Goal: Task Accomplishment & Management: Manage account settings

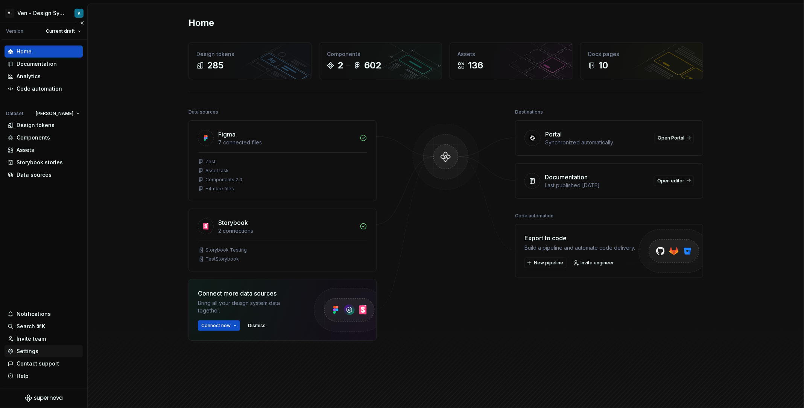
click at [38, 352] on div "Settings" at bounding box center [44, 352] width 72 height 8
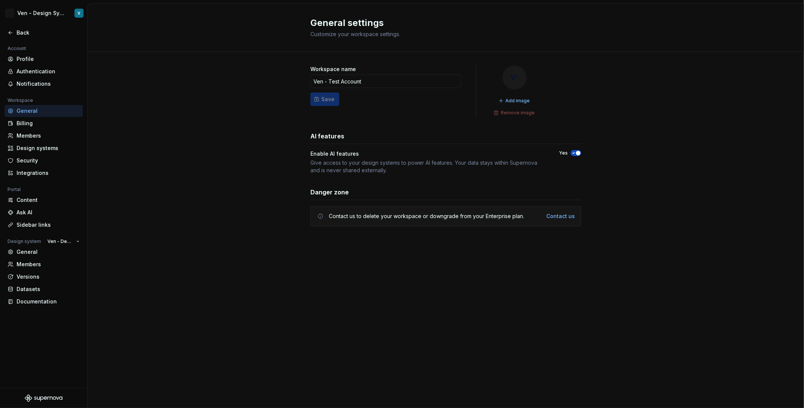
click at [189, 8] on div "General settings Customize your workspace settings." at bounding box center [446, 27] width 717 height 49
click at [29, 34] on div "Back" at bounding box center [48, 33] width 63 height 8
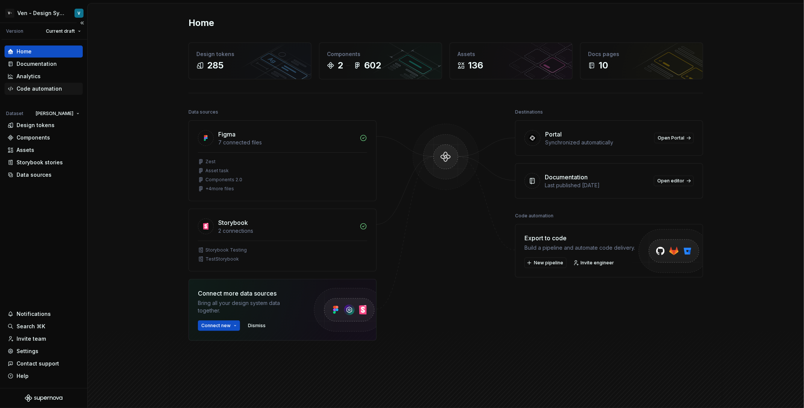
click at [38, 89] on div "Code automation" at bounding box center [40, 89] width 46 height 8
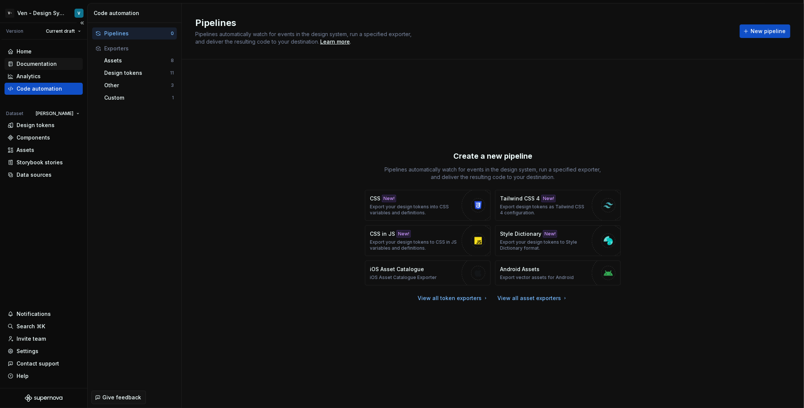
click at [48, 64] on div "Documentation" at bounding box center [37, 64] width 40 height 8
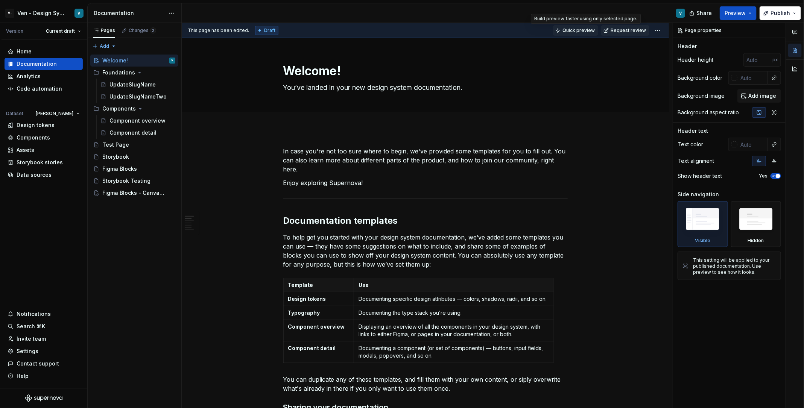
click at [587, 28] on span "Quick preview" at bounding box center [579, 30] width 32 height 6
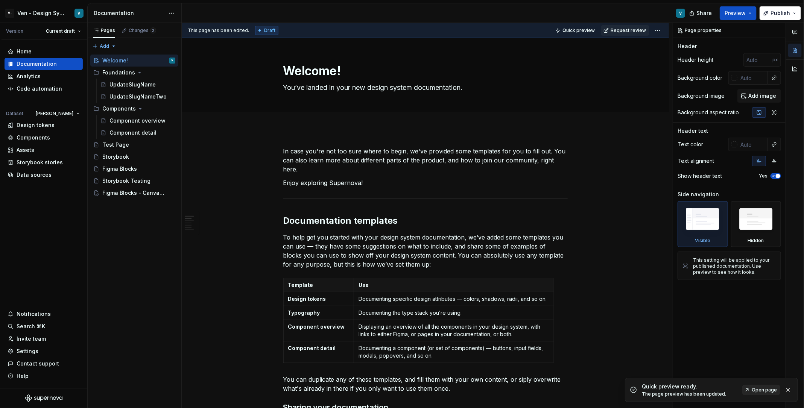
click at [760, 387] on span "Open page" at bounding box center [764, 390] width 25 height 6
click at [44, 350] on div "Settings" at bounding box center [44, 352] width 72 height 8
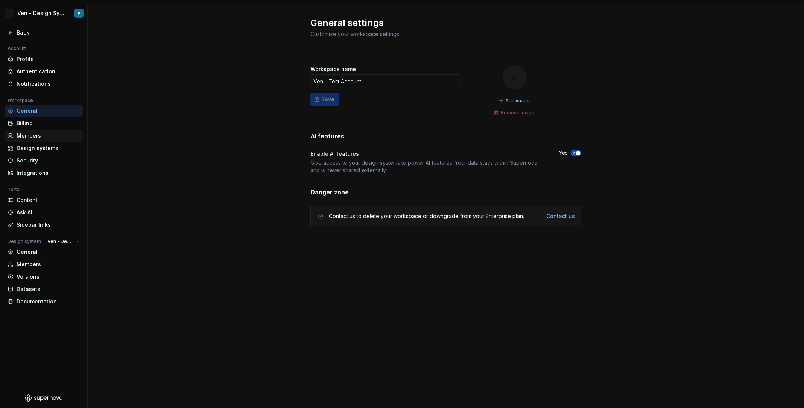
click at [32, 140] on div "Members" at bounding box center [44, 136] width 78 height 12
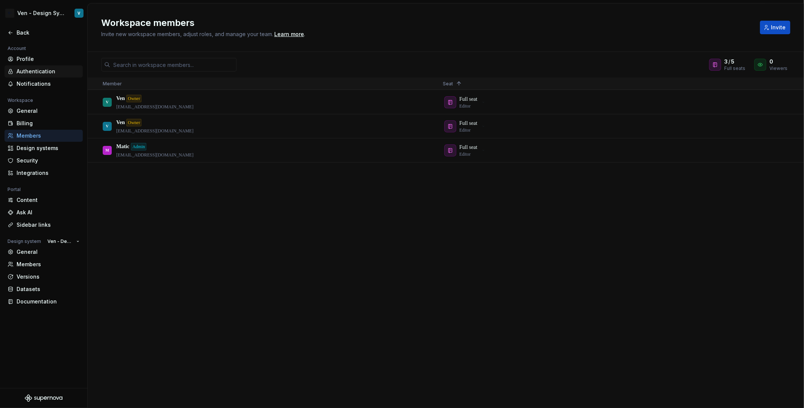
click at [48, 68] on div "Authentication" at bounding box center [48, 72] width 63 height 8
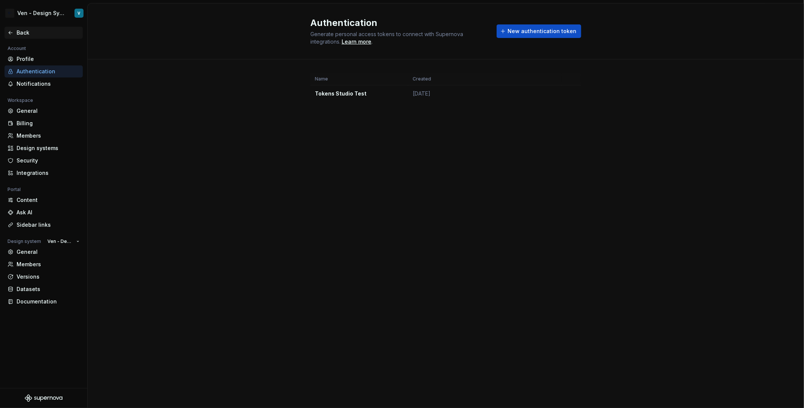
click at [24, 32] on div "Back" at bounding box center [48, 33] width 63 height 8
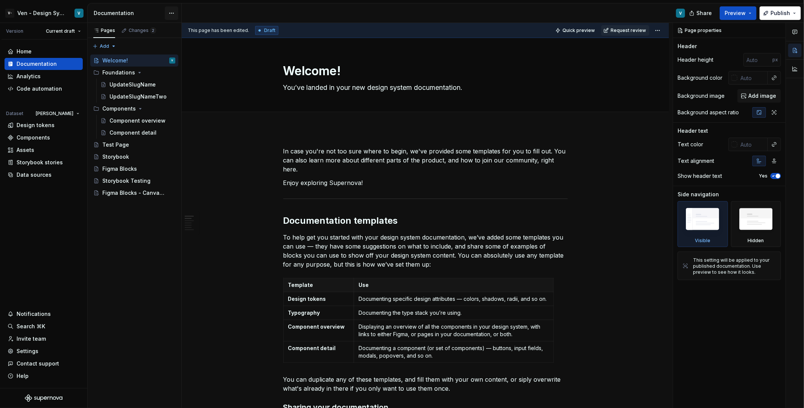
click at [172, 9] on html "V- Ven - Design System Test V Version Current draft Home Documentation Analytic…" at bounding box center [402, 204] width 804 height 408
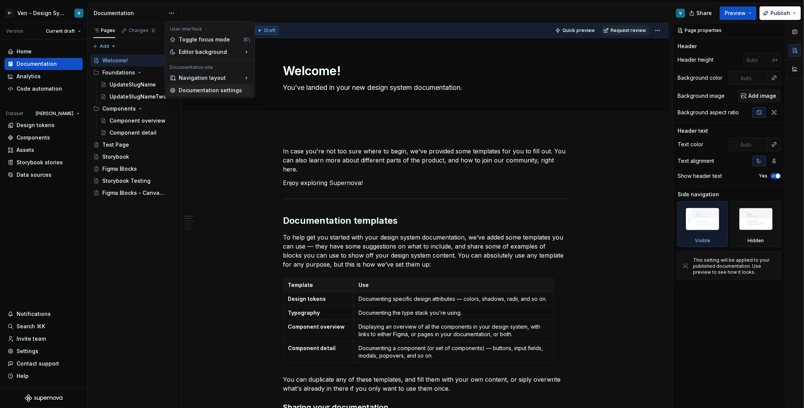
click at [195, 87] on div "Documentation settings" at bounding box center [215, 91] width 72 height 8
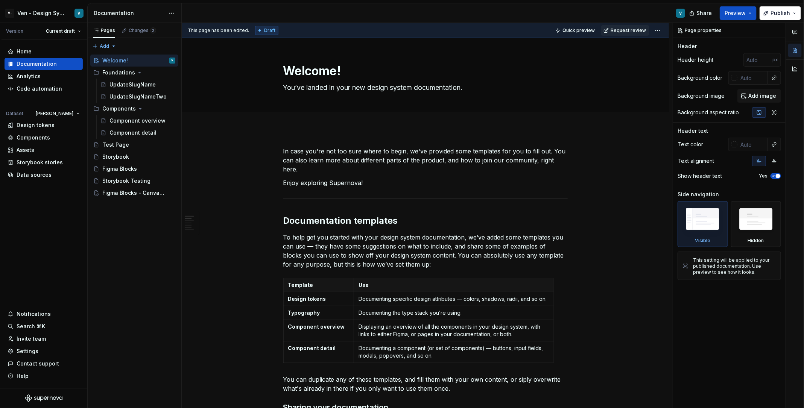
type textarea "*"
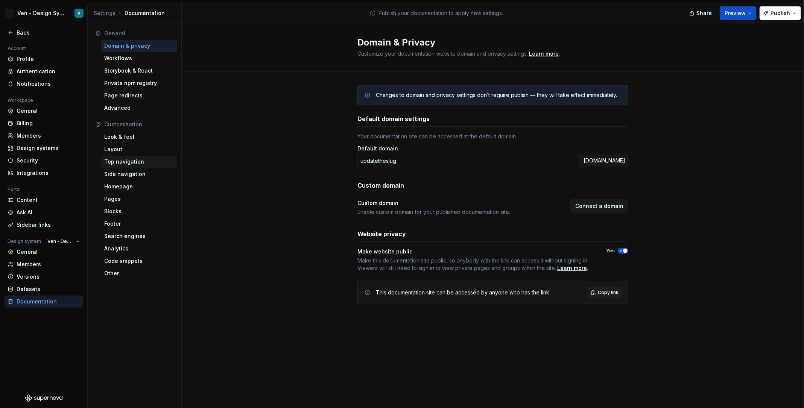
click at [153, 163] on div "Top navigation" at bounding box center [139, 162] width 70 height 8
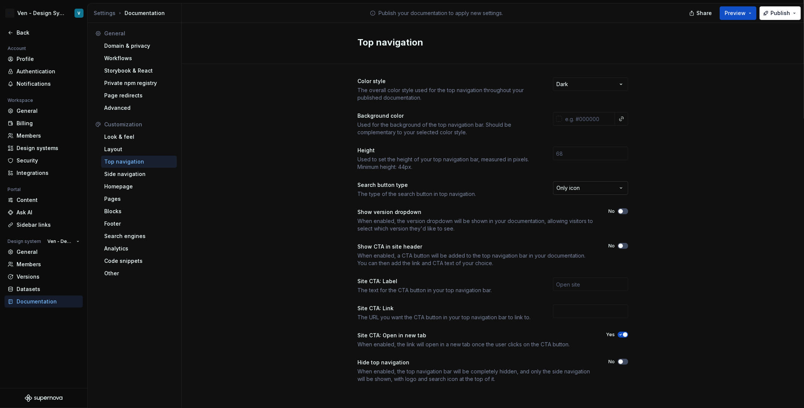
click at [574, 184] on html "V- Ven - Design System Test V Back Account Profile Authentication Notifications…" at bounding box center [402, 204] width 804 height 408
click at [493, 193] on html "V- Ven - Design System Test V Back Account Profile Authentication Notifications…" at bounding box center [402, 204] width 804 height 408
click at [567, 192] on html "V- Ven - Design System Test V Back Account Profile Authentication Notifications…" at bounding box center [402, 204] width 804 height 408
click at [151, 139] on div "Look & feel" at bounding box center [139, 137] width 70 height 8
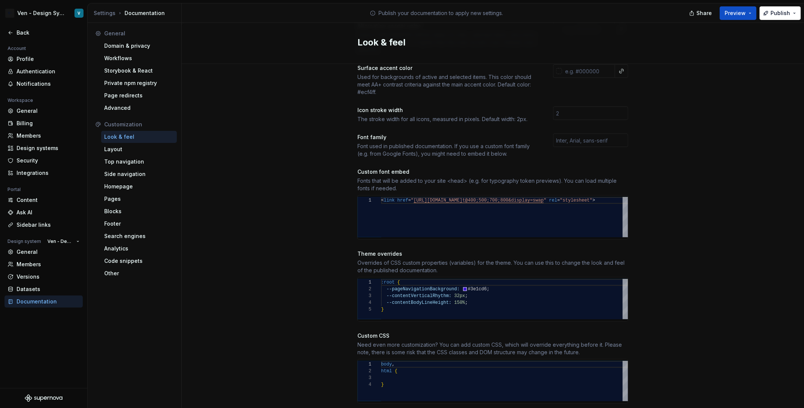
scroll to position [198, 0]
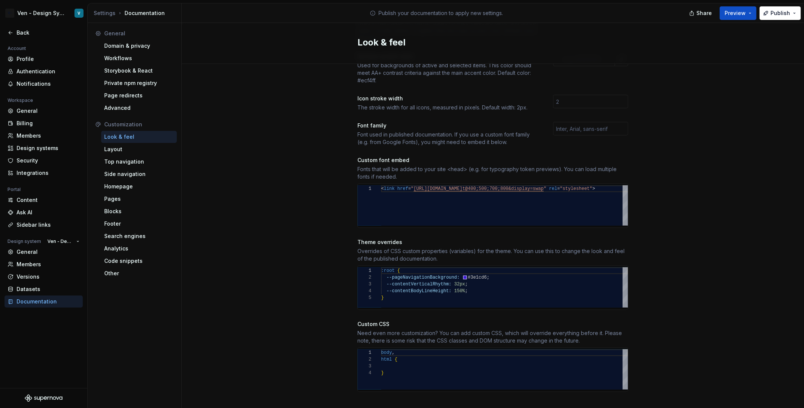
click at [361, 141] on div "Site logo A company logo that will be displayed on all pages on your documentat…" at bounding box center [493, 136] width 271 height 513
click at [129, 200] on div "Pages" at bounding box center [139, 199] width 70 height 8
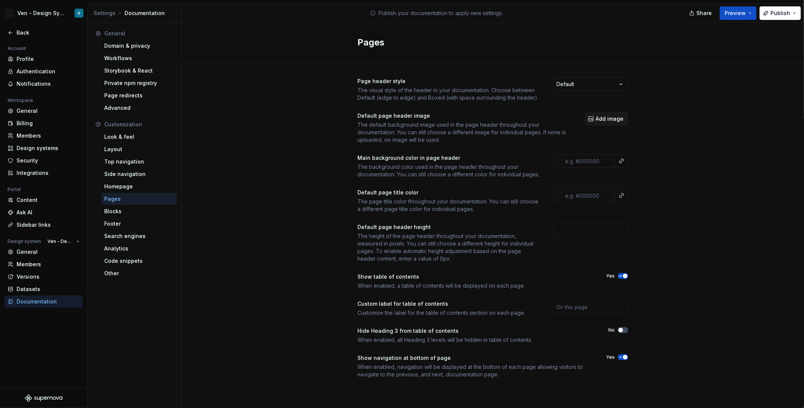
scroll to position [3, 0]
click at [571, 314] on input "text" at bounding box center [590, 307] width 75 height 14
click at [487, 308] on div "Custom label for table of contents" at bounding box center [449, 304] width 182 height 8
click at [563, 313] on input "text" at bounding box center [590, 307] width 75 height 14
click at [457, 308] on div "Custom label for table of contents" at bounding box center [449, 304] width 182 height 8
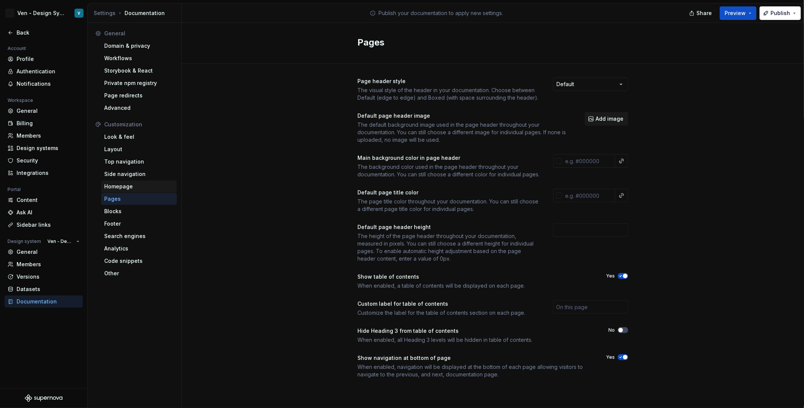
click at [146, 185] on div "Homepage" at bounding box center [139, 187] width 70 height 8
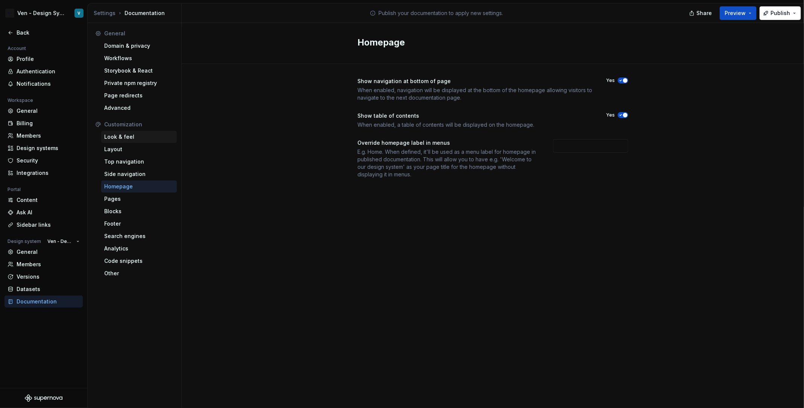
click at [146, 136] on div "Look & feel" at bounding box center [139, 137] width 70 height 8
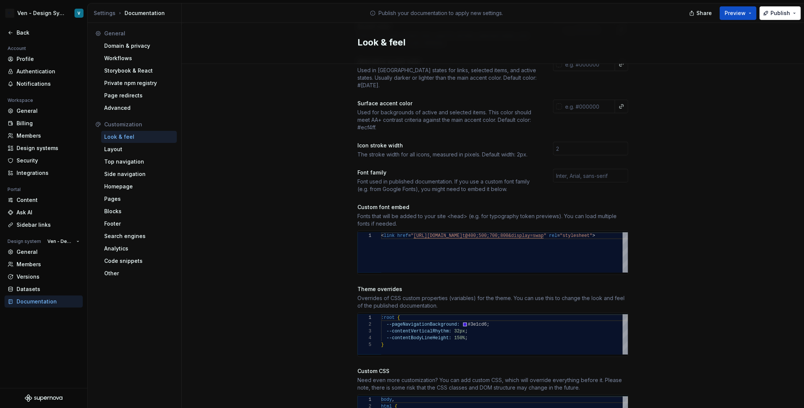
scroll to position [198, 0]
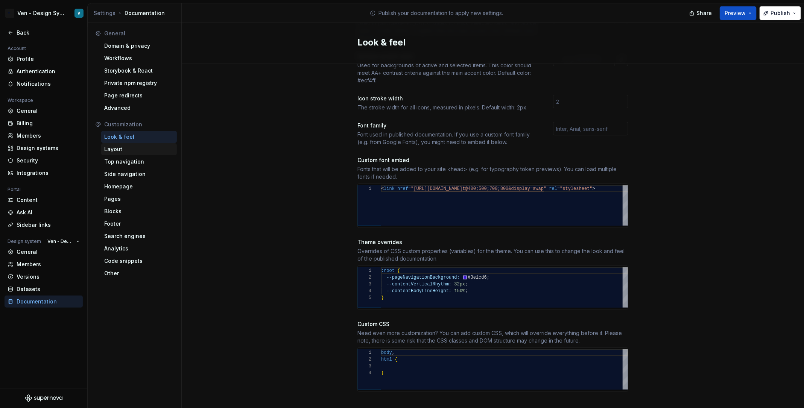
click at [130, 154] on div "Layout" at bounding box center [139, 149] width 76 height 12
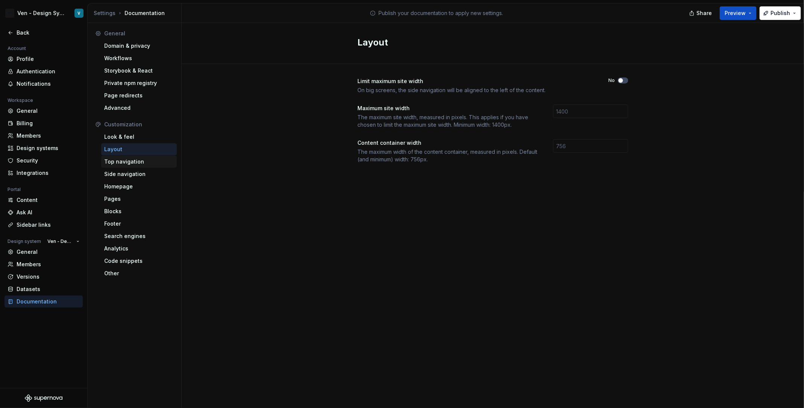
click at [145, 161] on div "Top navigation" at bounding box center [139, 162] width 70 height 8
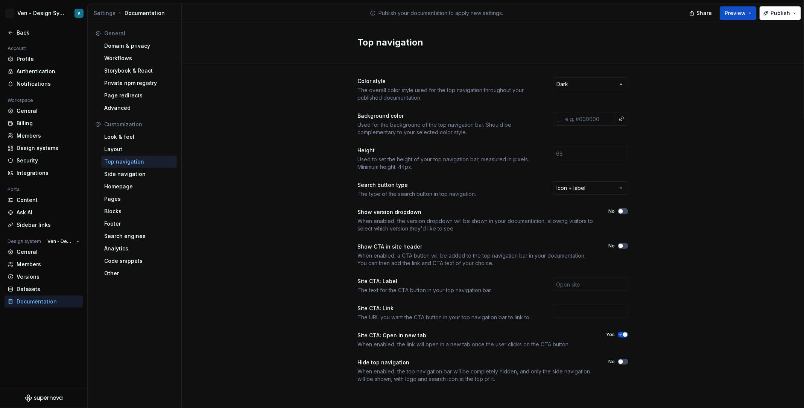
click at [352, 224] on div "Color style The overall color style used for the top navigation throughout your…" at bounding box center [493, 238] width 623 height 348
click at [133, 259] on div "Code snippets" at bounding box center [139, 261] width 70 height 8
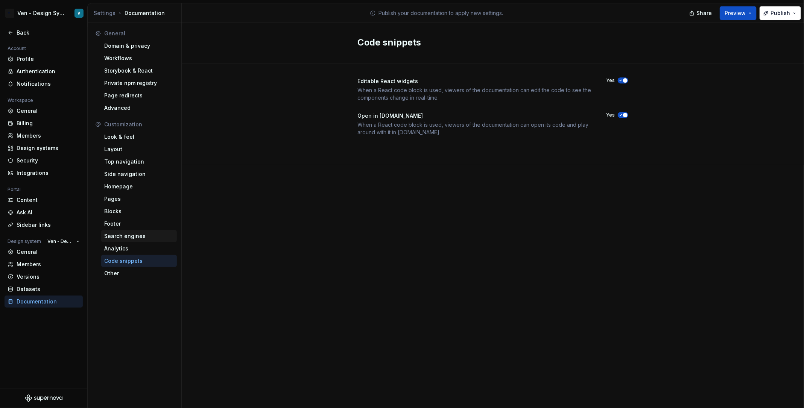
click at [124, 232] on div "Search engines" at bounding box center [139, 236] width 76 height 12
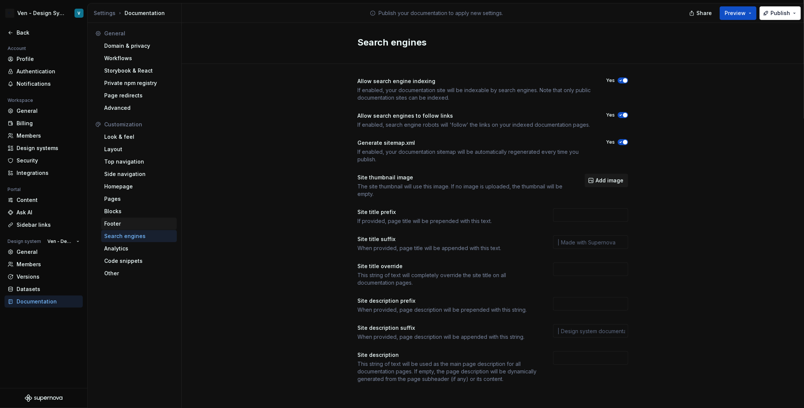
click at [119, 221] on div "Footer" at bounding box center [139, 224] width 70 height 8
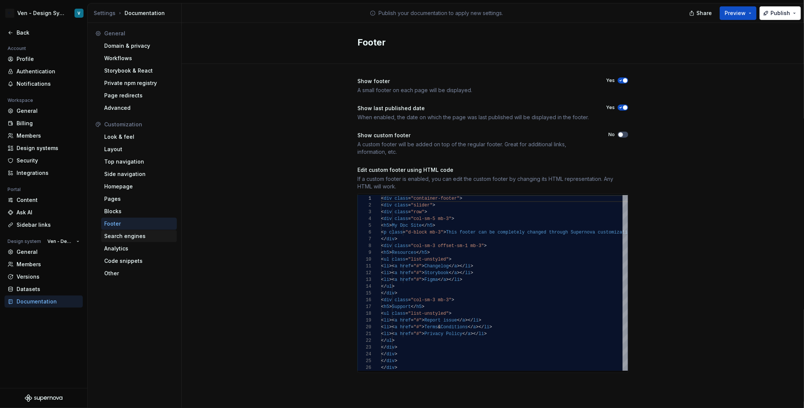
click at [142, 238] on div "Search engines" at bounding box center [139, 237] width 70 height 8
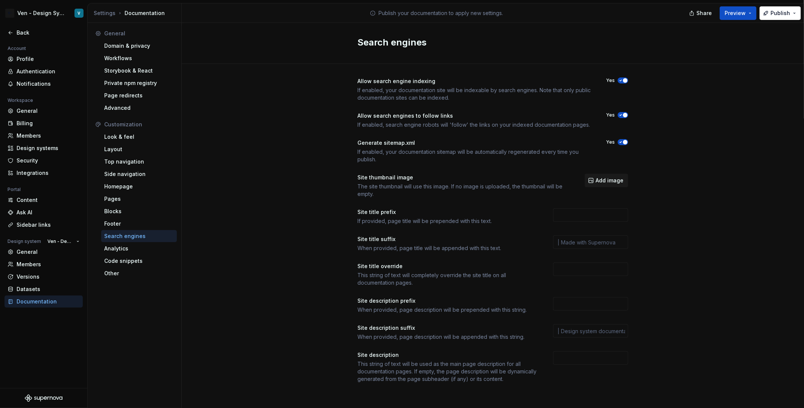
click at [287, 213] on div "Allow search engine indexing If enabled, your documentation site will be indexa…" at bounding box center [493, 238] width 623 height 348
click at [124, 146] on div "Layout" at bounding box center [139, 150] width 70 height 8
click at [131, 136] on div "Look & feel" at bounding box center [139, 137] width 70 height 8
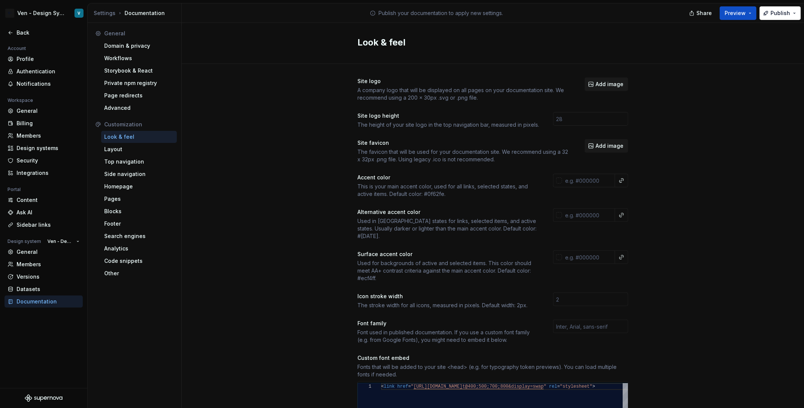
click at [274, 207] on div "Site logo A company logo that will be displayed on all pages on your documentat…" at bounding box center [493, 341] width 623 height 555
click at [125, 147] on div "Layout" at bounding box center [139, 150] width 70 height 8
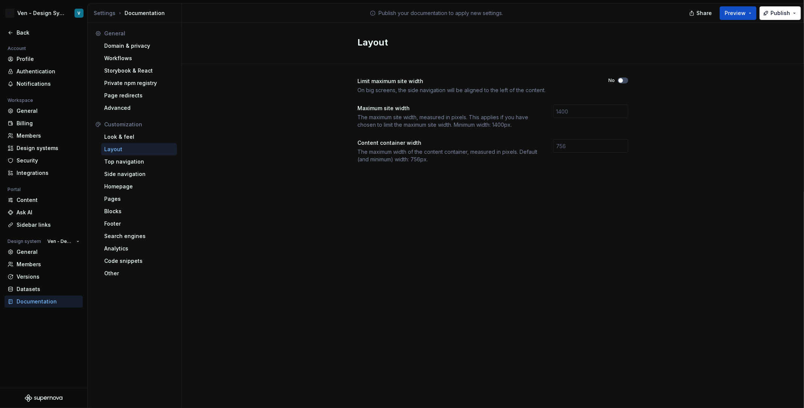
click at [295, 256] on div "Layout Limit maximum site width On big screens, the side navigation will be ali…" at bounding box center [493, 215] width 623 height 385
click at [124, 106] on div "Advanced" at bounding box center [139, 108] width 70 height 8
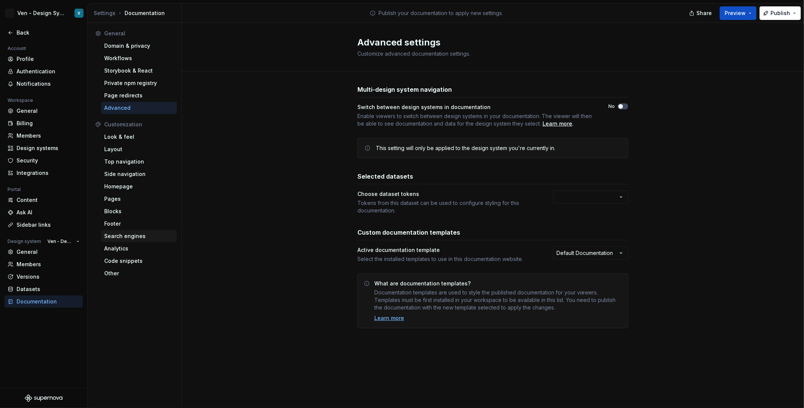
click at [137, 238] on div "Search engines" at bounding box center [139, 237] width 70 height 8
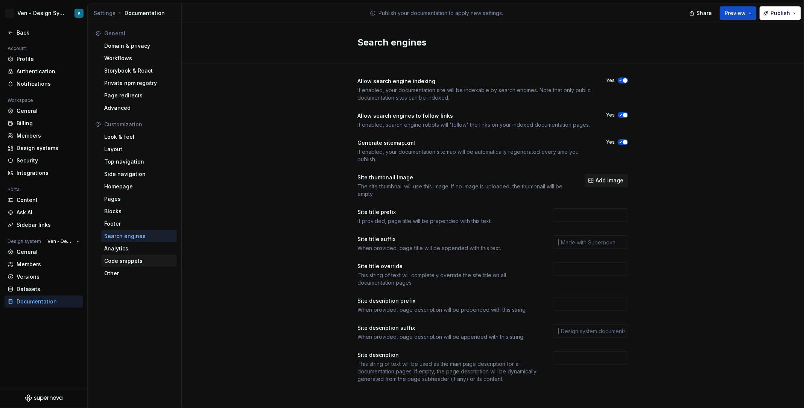
click at [138, 263] on div "Code snippets" at bounding box center [139, 261] width 70 height 8
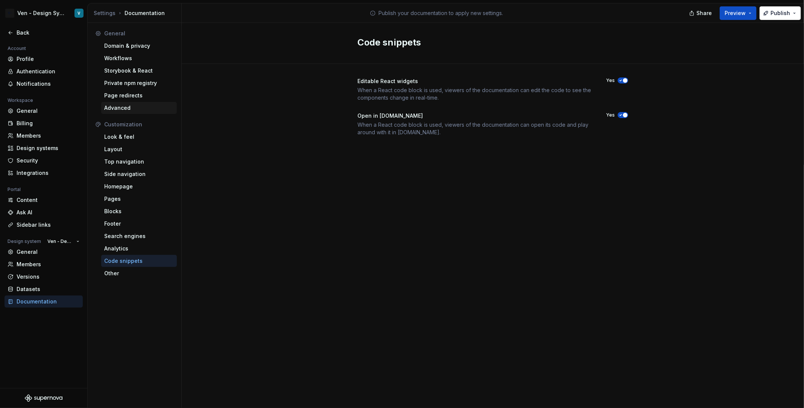
click at [139, 108] on div "Advanced" at bounding box center [139, 108] width 70 height 8
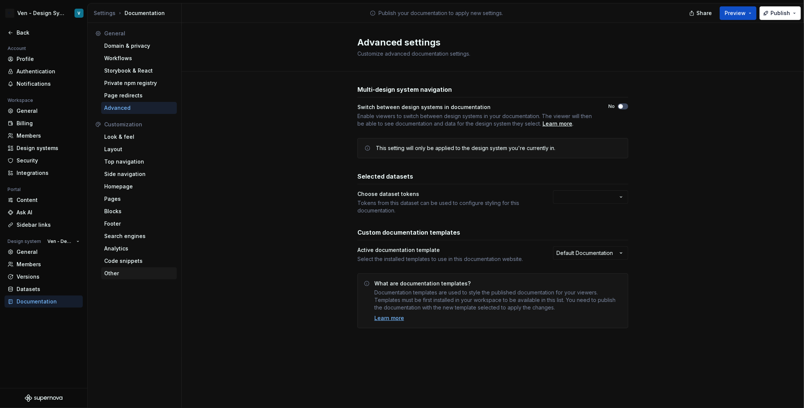
click at [145, 271] on div "Other" at bounding box center [139, 274] width 70 height 8
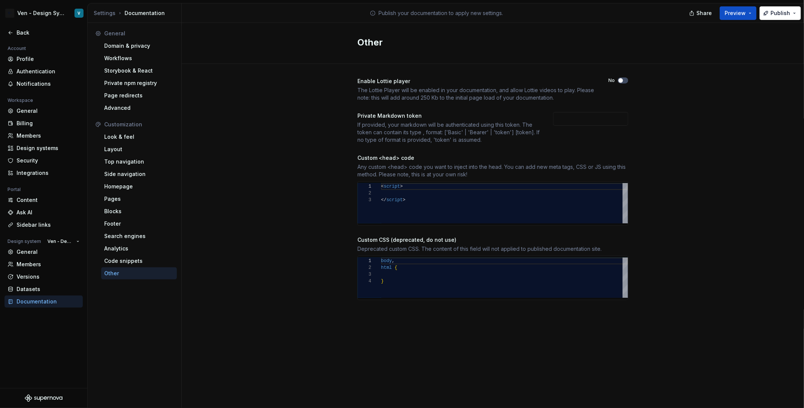
click at [416, 193] on div "< script > </ script >" at bounding box center [504, 203] width 247 height 40
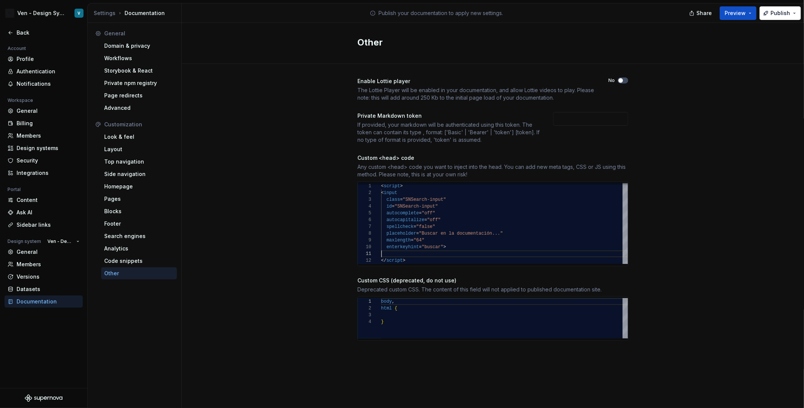
click at [406, 175] on div "Any custom <head> code you want to inject into the head. You can add new meta t…" at bounding box center [493, 170] width 271 height 15
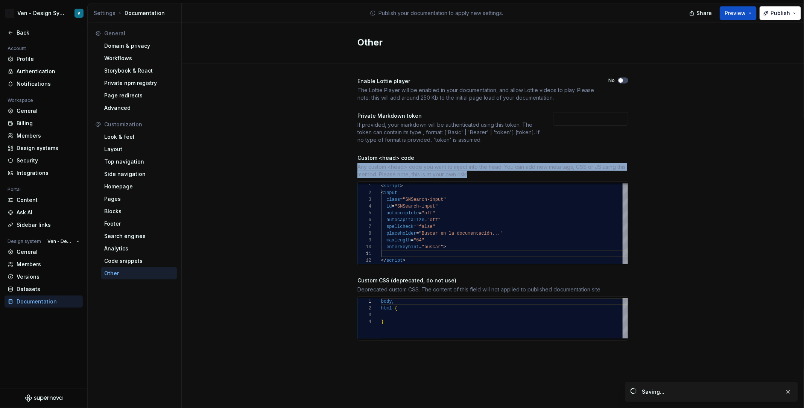
click at [495, 168] on div "Any custom <head> code you want to inject into the head. You can add new meta t…" at bounding box center [493, 170] width 271 height 15
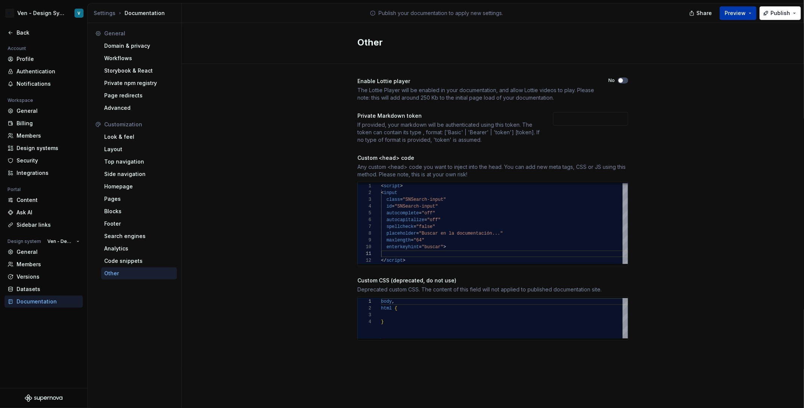
click at [741, 19] on button "Preview" at bounding box center [738, 13] width 37 height 14
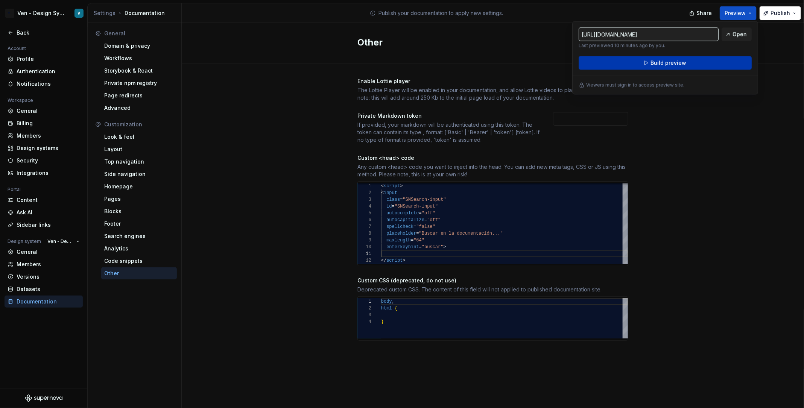
click at [702, 65] on button "Build preview" at bounding box center [665, 63] width 173 height 14
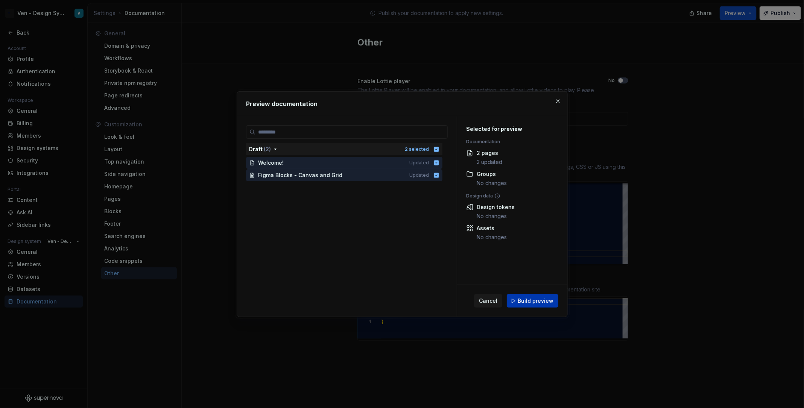
click at [531, 303] on span "Build preview" at bounding box center [536, 301] width 36 height 8
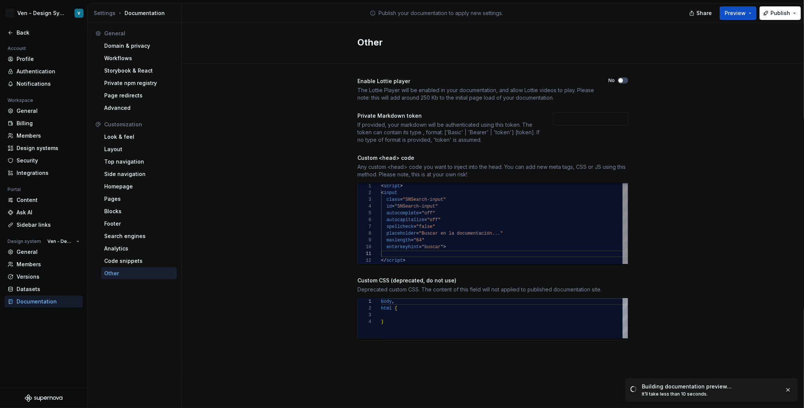
click at [481, 254] on div "spellcheck = "false" placeholder = "Buscar en la documentación..." maxlength = …" at bounding box center [504, 223] width 247 height 81
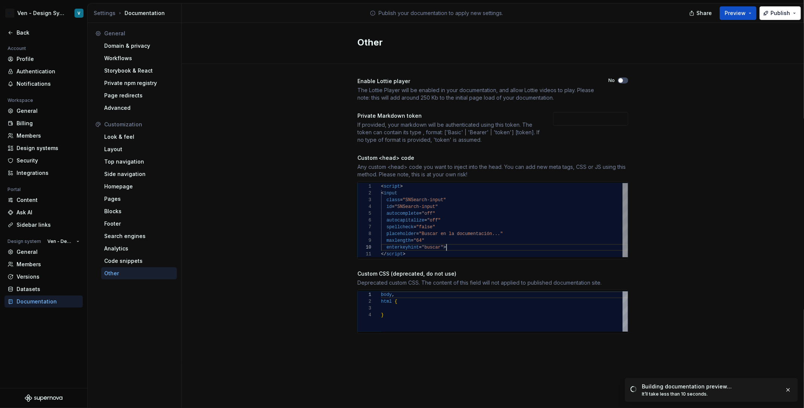
scroll to position [61, 65]
click at [763, 392] on span "Open page" at bounding box center [764, 392] width 25 height 6
click at [452, 247] on div "spellcheck = "false" placeholder = "Buscar en la documentación..." maxlength = …" at bounding box center [504, 220] width 247 height 75
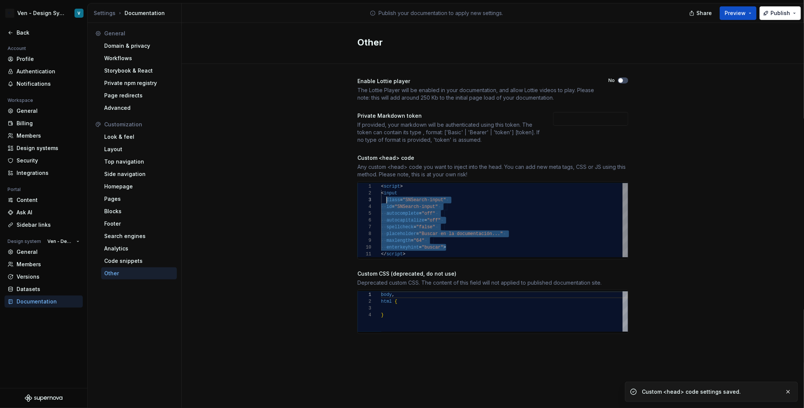
scroll to position [7, 2]
drag, startPoint x: 462, startPoint y: 245, endPoint x: 384, endPoint y: 195, distance: 92.6
click at [384, 195] on div "spellcheck = "false" placeholder = "Buscar en la documentación..." maxlength = …" at bounding box center [504, 220] width 247 height 75
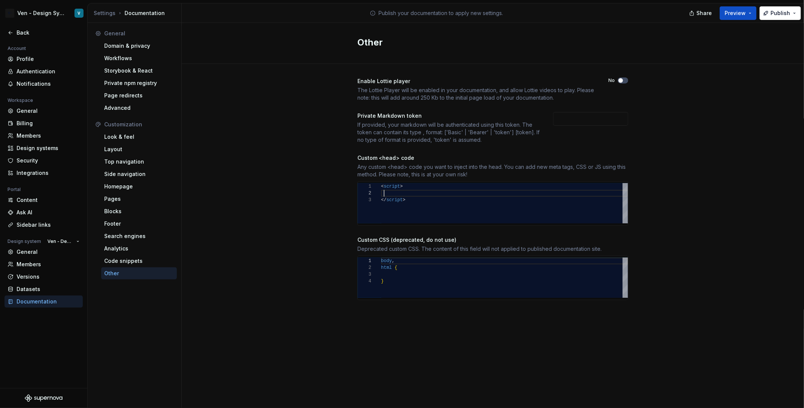
type textarea "**********"
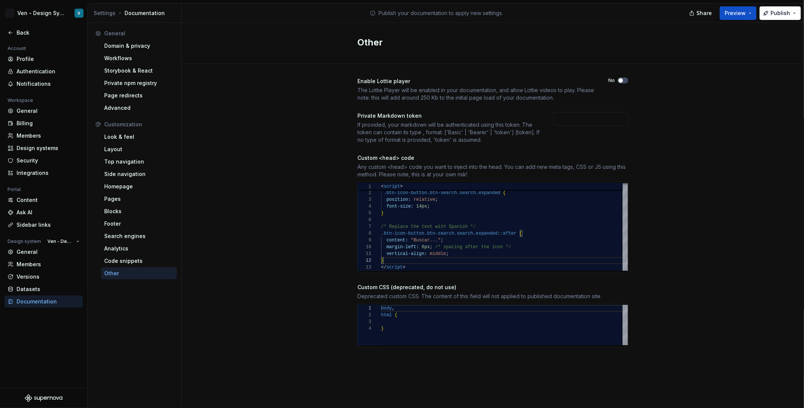
click at [738, 204] on div "**********" at bounding box center [493, 220] width 623 height 312
click at [726, 12] on button "Preview" at bounding box center [738, 13] width 37 height 14
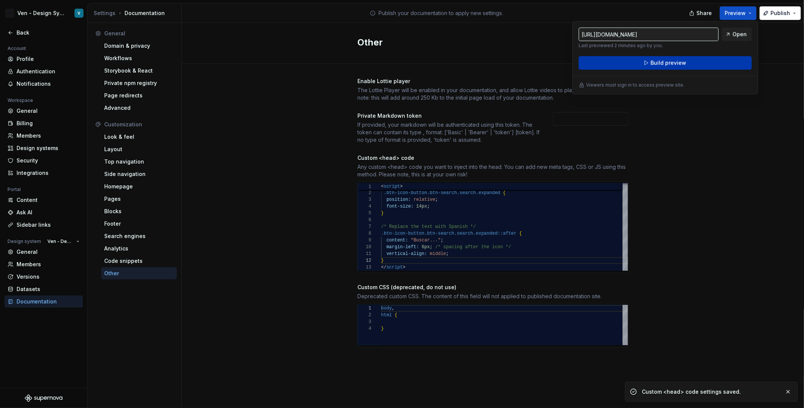
click at [672, 61] on span "Build preview" at bounding box center [669, 63] width 36 height 8
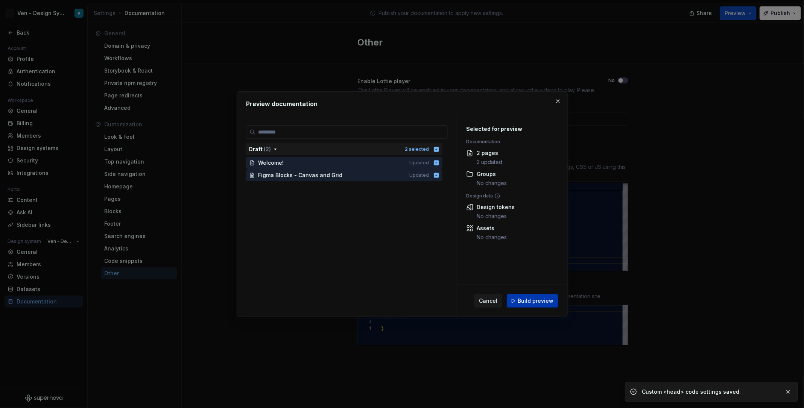
click at [533, 298] on span "Build preview" at bounding box center [536, 301] width 36 height 8
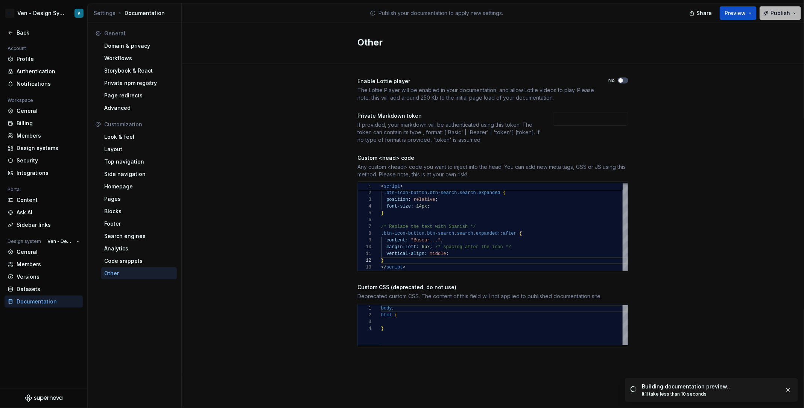
click at [784, 17] on button "Publish" at bounding box center [780, 13] width 41 height 14
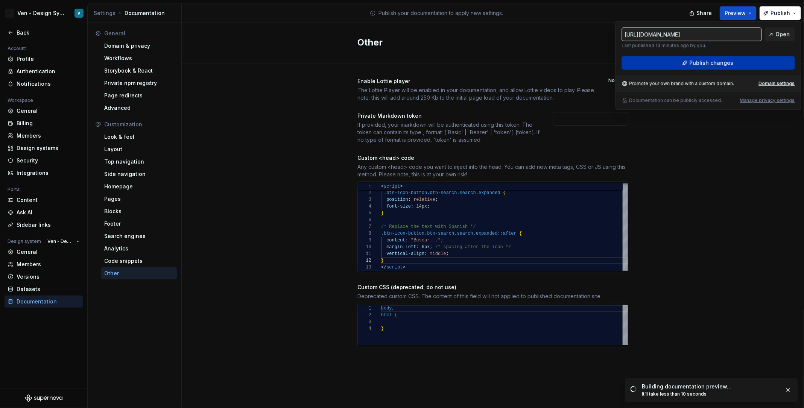
click at [719, 64] on span "Publish changes" at bounding box center [712, 63] width 44 height 8
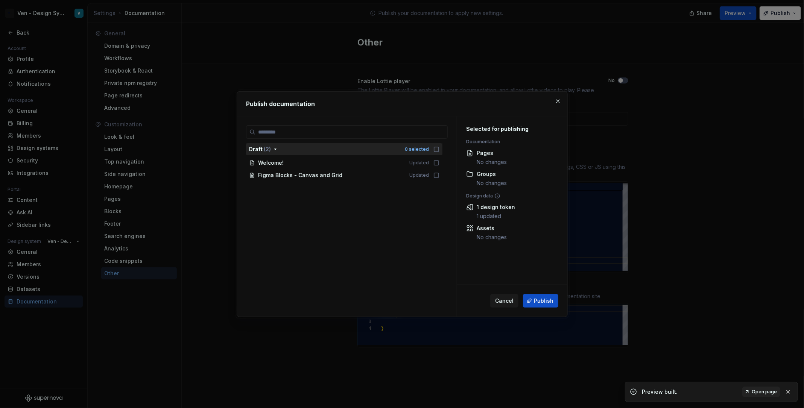
click at [440, 148] on icon "button" at bounding box center [437, 149] width 6 height 6
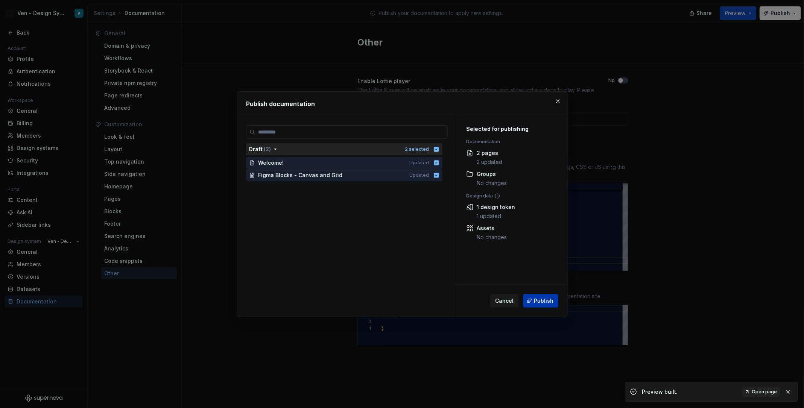
click at [536, 301] on span "Publish" at bounding box center [544, 301] width 20 height 8
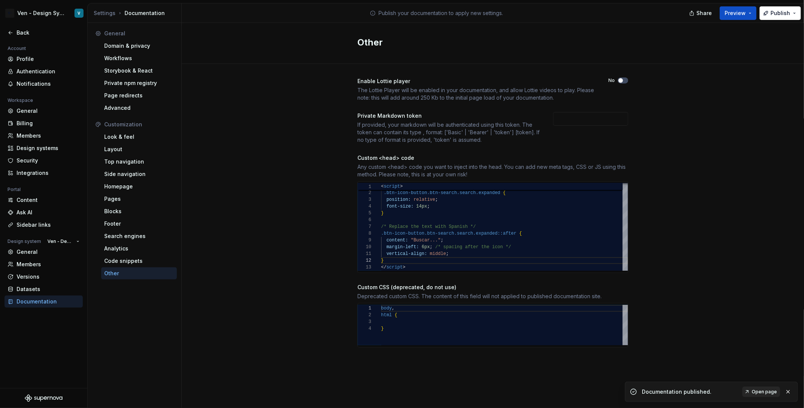
click at [770, 396] on link "Open page" at bounding box center [762, 392] width 38 height 11
click at [142, 159] on div "Top navigation" at bounding box center [139, 162] width 70 height 8
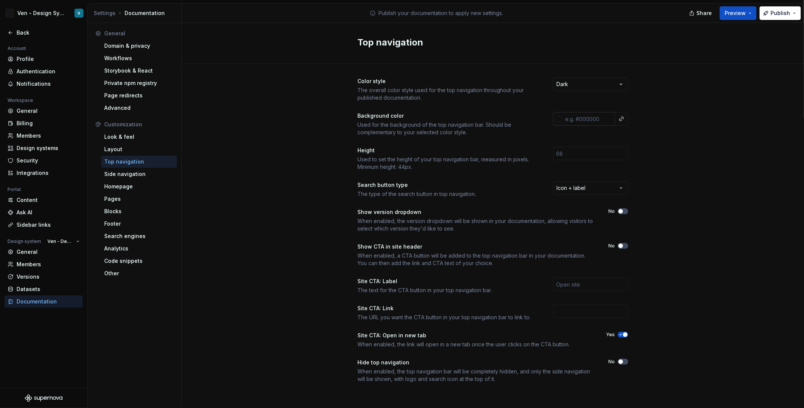
click at [557, 122] on div at bounding box center [557, 119] width 9 height 14
click at [559, 114] on div at bounding box center [557, 119] width 9 height 14
click at [590, 120] on input "text" at bounding box center [588, 119] width 53 height 14
click at [560, 120] on div at bounding box center [559, 119] width 6 height 6
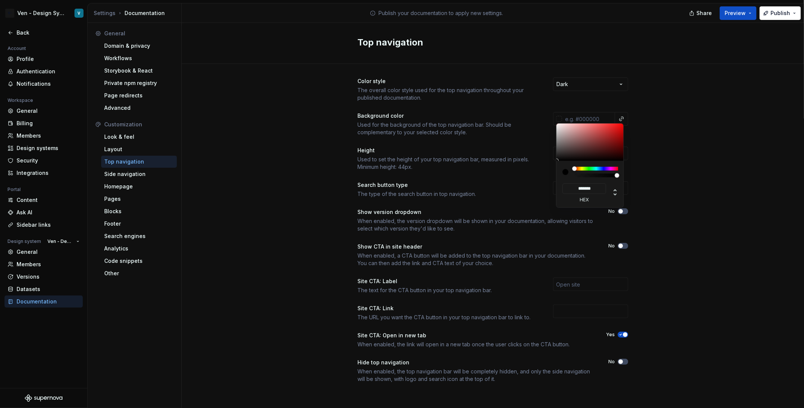
click at [586, 141] on div at bounding box center [591, 142] width 68 height 37
type input "#894D4D"
type input "*******"
click at [601, 134] on div at bounding box center [591, 142] width 68 height 37
type input "#B53E3E"
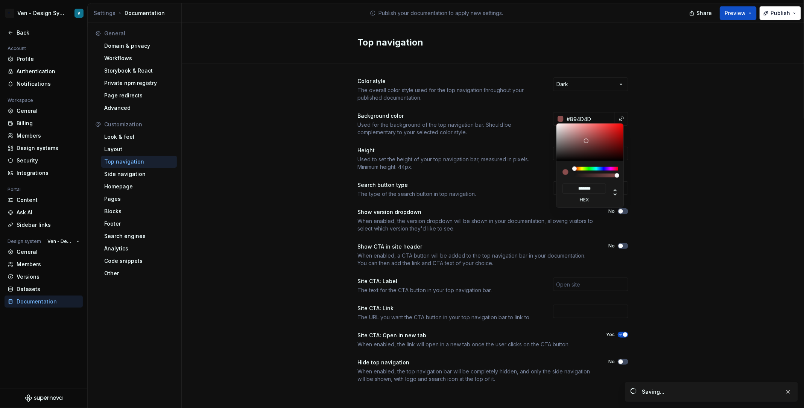
type input "*******"
click at [613, 134] on div at bounding box center [591, 142] width 68 height 37
type input "#BA2020"
type input "*******"
type input "#894d4dff"
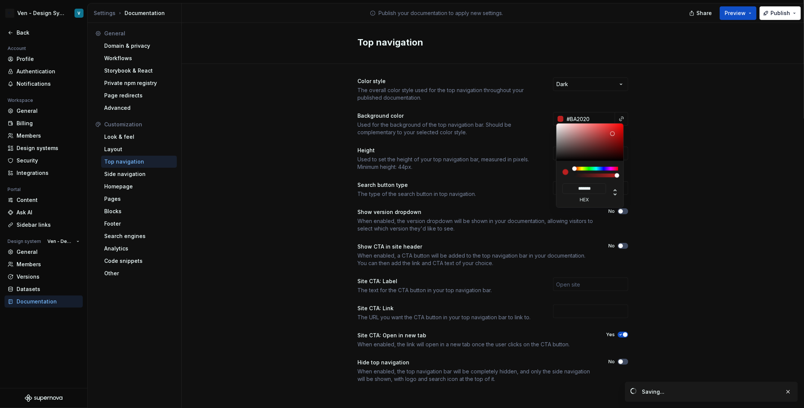
type input "*******"
click at [657, 137] on html "V- Ven - Design System Test V Back Account Profile Authentication Notifications…" at bounding box center [402, 204] width 804 height 408
type input "#ba2020ff"
type input "*******"
click at [737, 14] on html "V- Ven - Design System Test V Back Account Profile Authentication Notifications…" at bounding box center [402, 204] width 804 height 408
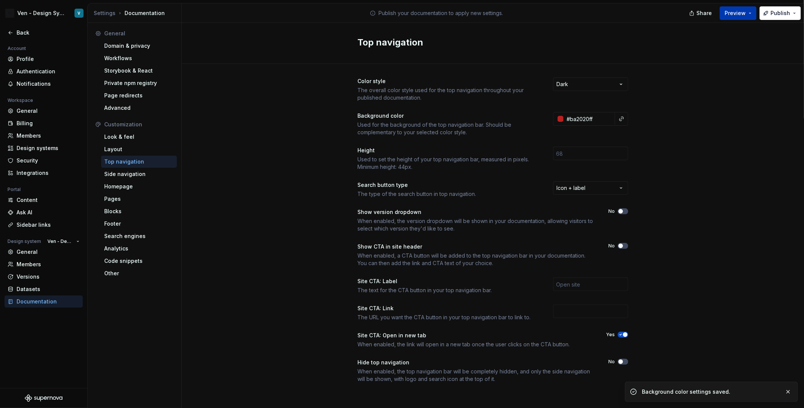
click at [738, 10] on span "Preview" at bounding box center [735, 13] width 21 height 8
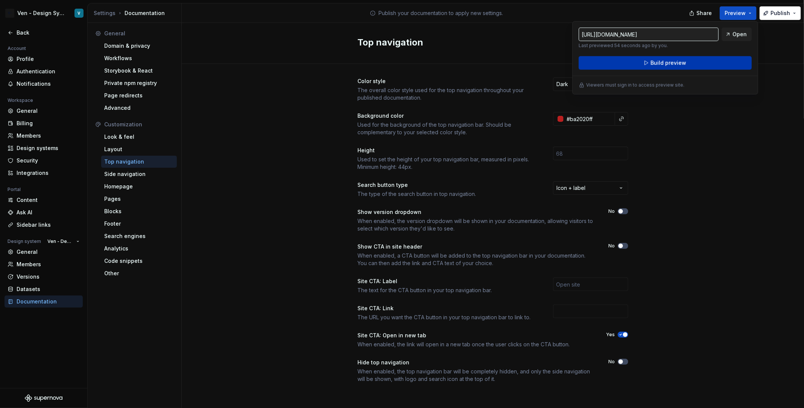
click at [694, 61] on button "Build preview" at bounding box center [665, 63] width 173 height 14
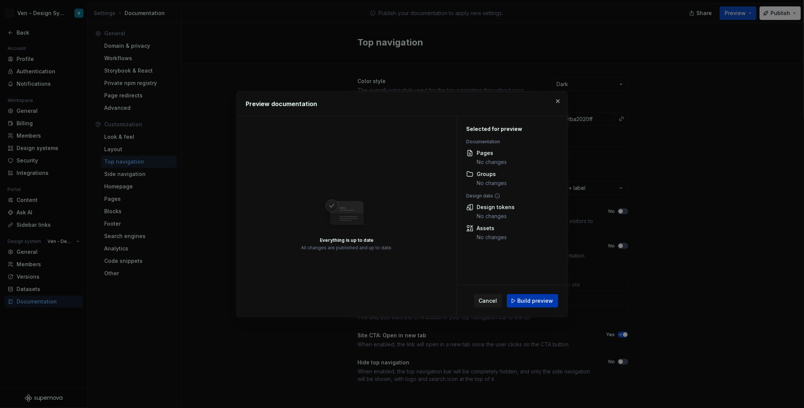
click at [537, 297] on span "Build preview" at bounding box center [536, 301] width 36 height 8
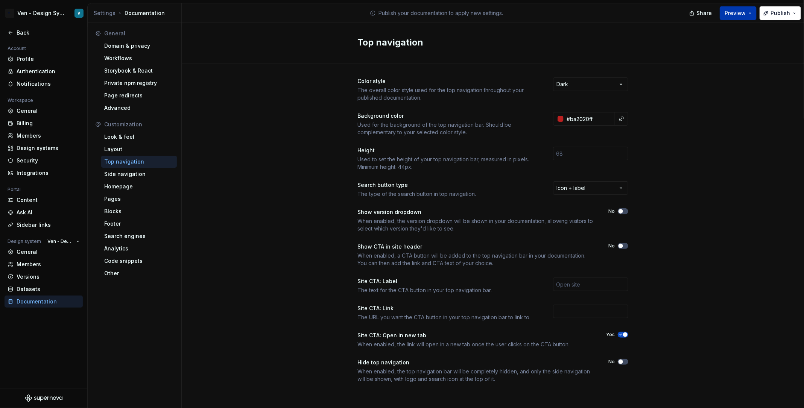
click at [738, 17] on button "Preview" at bounding box center [738, 13] width 37 height 14
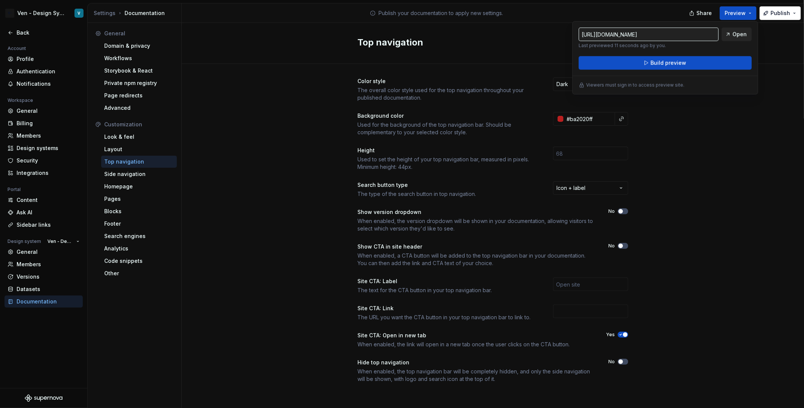
click at [735, 37] on span "Open" at bounding box center [740, 34] width 14 height 8
click at [714, 266] on div "Color style The overall color style used for the top navigation throughout your…" at bounding box center [493, 238] width 623 height 348
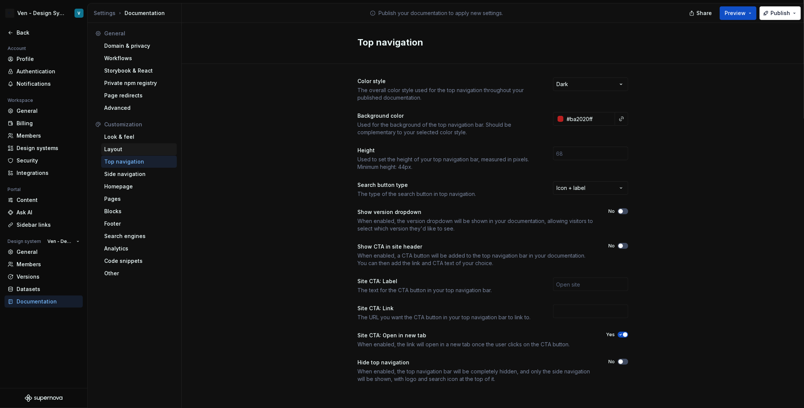
click at [142, 147] on div "Layout" at bounding box center [139, 150] width 70 height 8
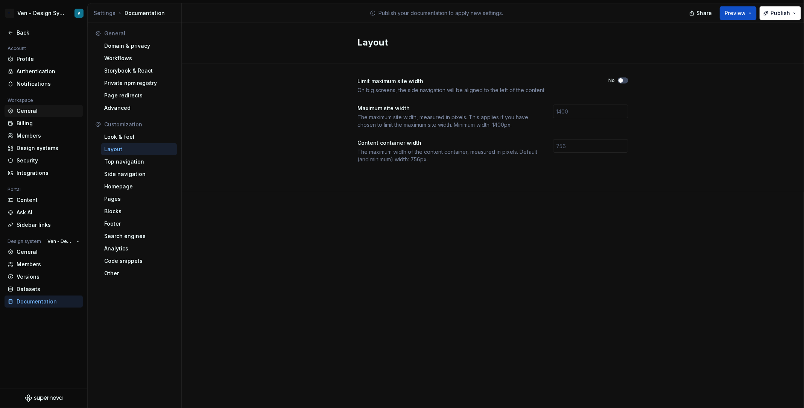
click at [27, 111] on div "General" at bounding box center [48, 111] width 63 height 8
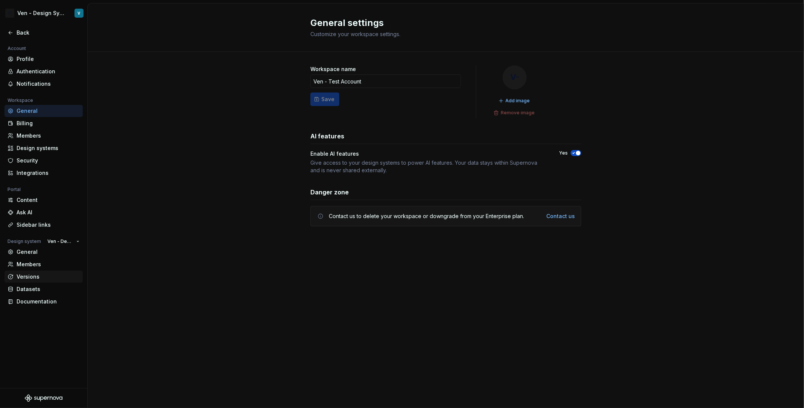
click at [49, 282] on div "Versions" at bounding box center [44, 277] width 78 height 12
click at [52, 301] on div "Documentation" at bounding box center [48, 302] width 63 height 8
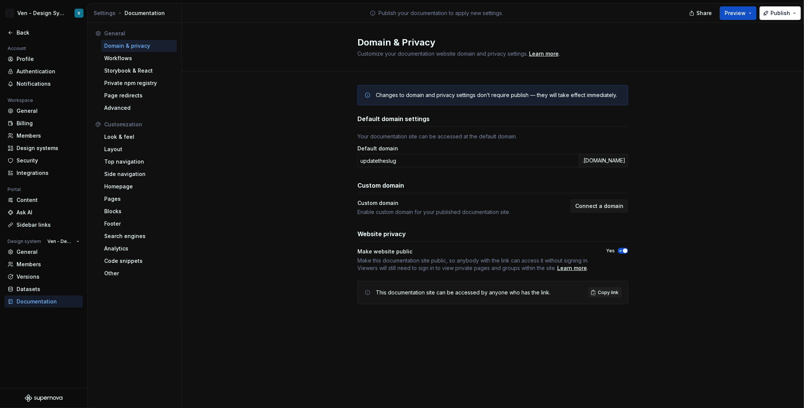
click at [52, 301] on div "Documentation" at bounding box center [48, 302] width 63 height 8
click at [134, 271] on div "Other" at bounding box center [139, 274] width 70 height 8
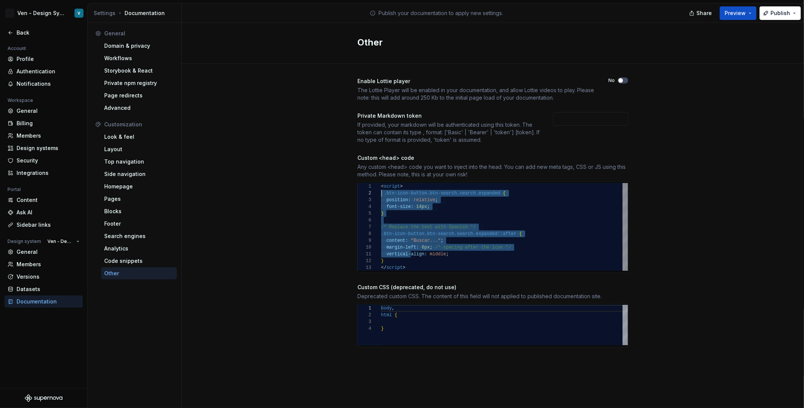
scroll to position [7, 0]
drag, startPoint x: 410, startPoint y: 257, endPoint x: 376, endPoint y: 192, distance: 72.9
click at [381, 192] on div "< script > .btn-icon-button.btn-search.search.expanded { position: relative ; f…" at bounding box center [504, 227] width 247 height 88
type textarea "**********"
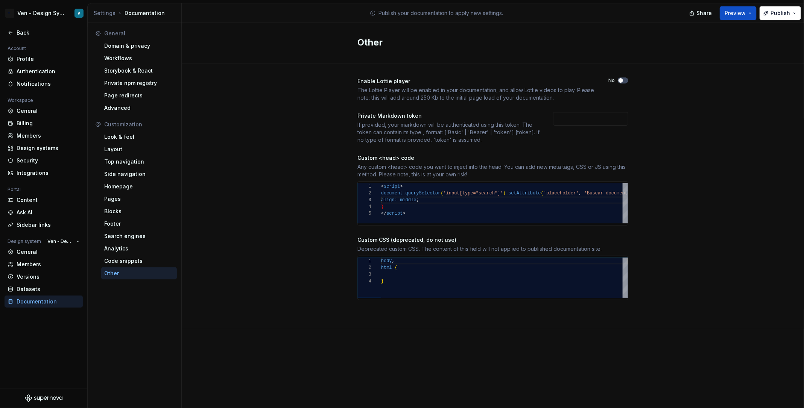
click at [696, 173] on div "**********" at bounding box center [493, 196] width 623 height 265
click at [738, 11] on span "Preview" at bounding box center [735, 13] width 21 height 8
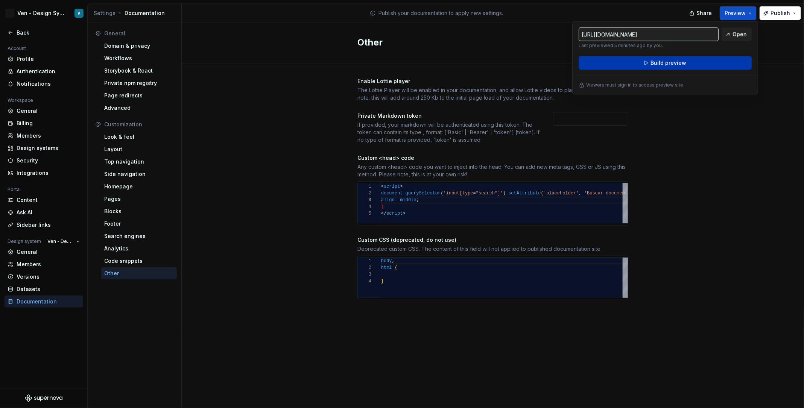
click at [716, 65] on button "Build preview" at bounding box center [665, 63] width 173 height 14
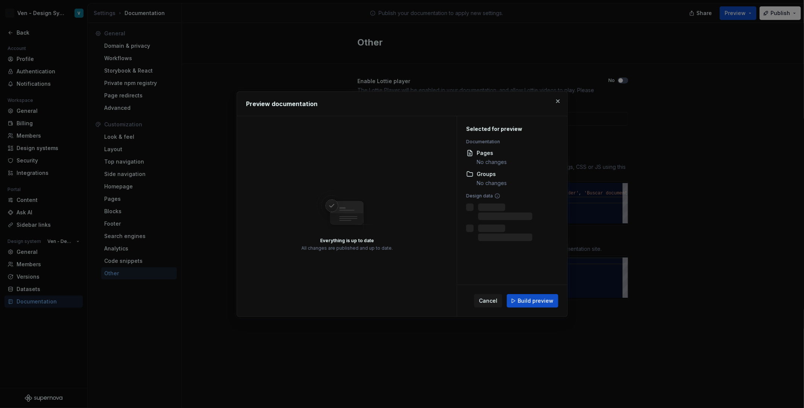
click at [536, 292] on div "Cancel Build preview" at bounding box center [512, 301] width 110 height 32
click at [543, 302] on span "Build preview" at bounding box center [536, 301] width 36 height 8
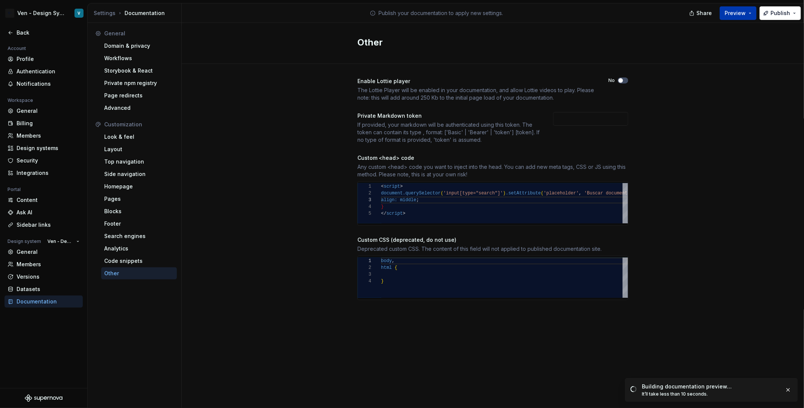
click at [735, 13] on span "Preview" at bounding box center [735, 13] width 21 height 8
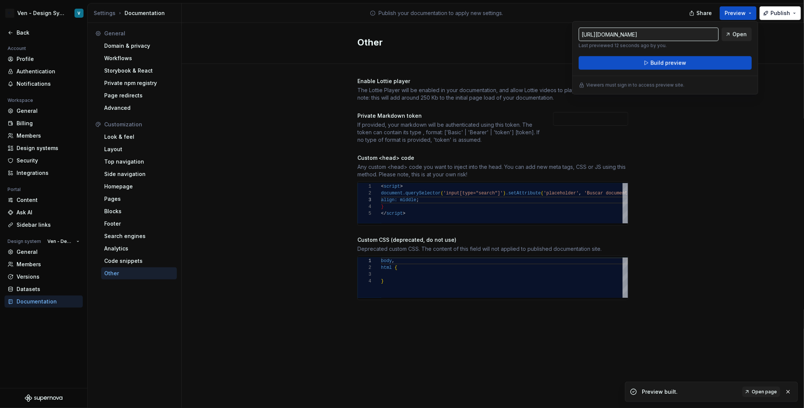
click at [736, 33] on span "Open" at bounding box center [740, 34] width 14 height 8
click at [787, 12] on span "Publish" at bounding box center [781, 13] width 20 height 8
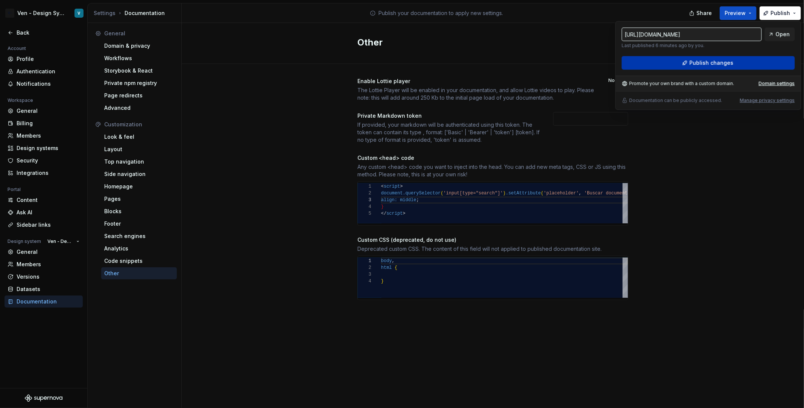
click at [741, 66] on button "Publish changes" at bounding box center [708, 63] width 173 height 14
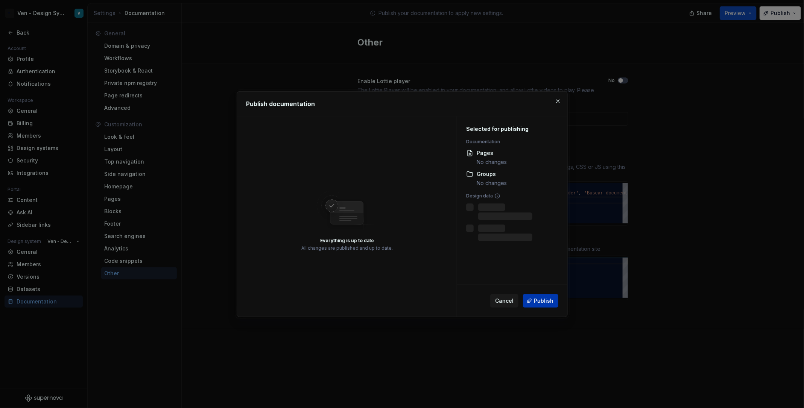
click at [527, 301] on button "Publish" at bounding box center [540, 301] width 35 height 14
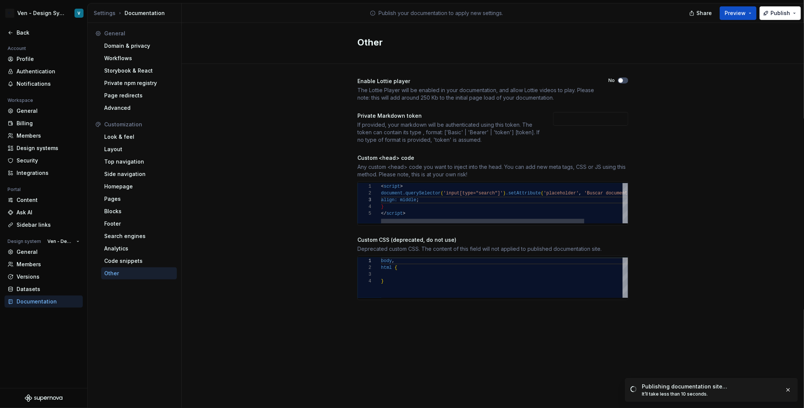
click at [488, 204] on div "< script > document.querySelector ( 'input[type="search"]' ) .setAttribute ( 'p…" at bounding box center [527, 203] width 293 height 40
click at [783, 20] on div "Share Preview Publish" at bounding box center [747, 12] width 113 height 19
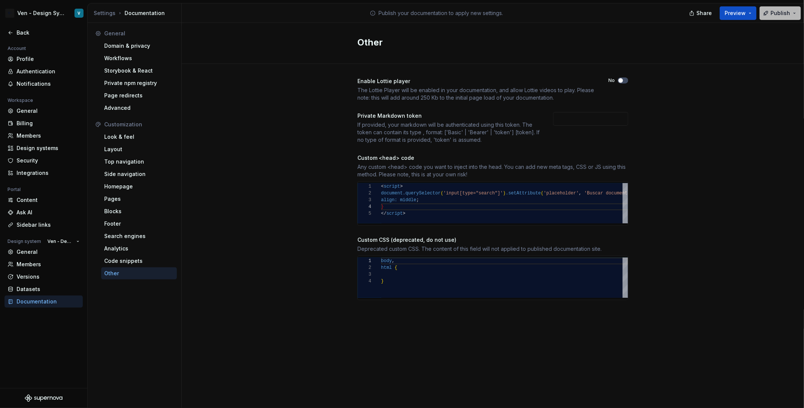
click at [773, 16] on span "Publish" at bounding box center [781, 13] width 20 height 8
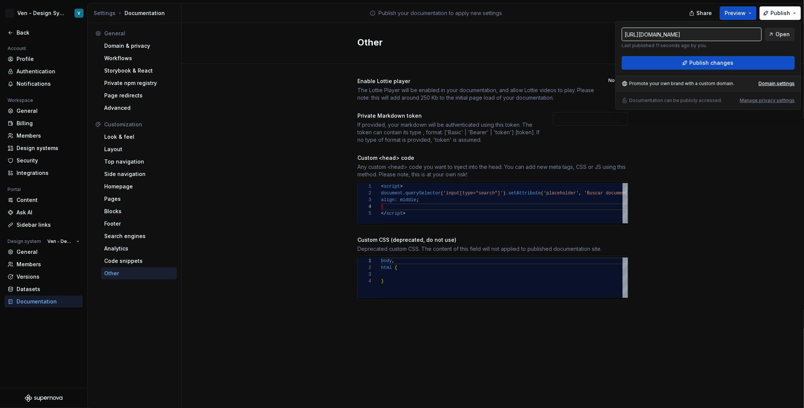
click at [782, 36] on span "Open" at bounding box center [783, 34] width 14 height 8
click at [233, 186] on div "**********" at bounding box center [493, 196] width 623 height 265
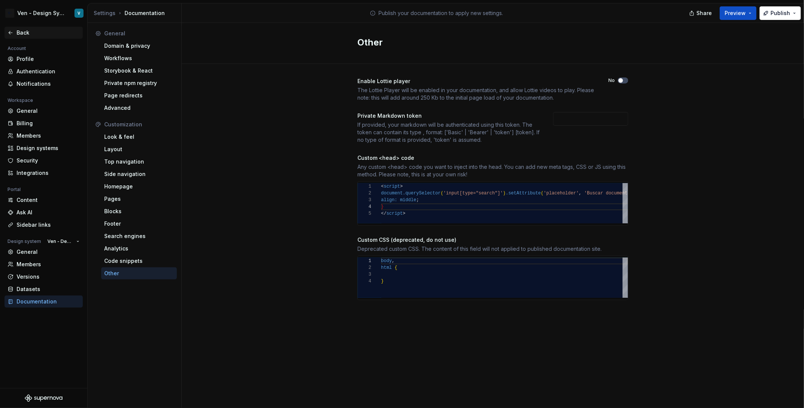
click at [23, 35] on div "Back" at bounding box center [48, 33] width 63 height 8
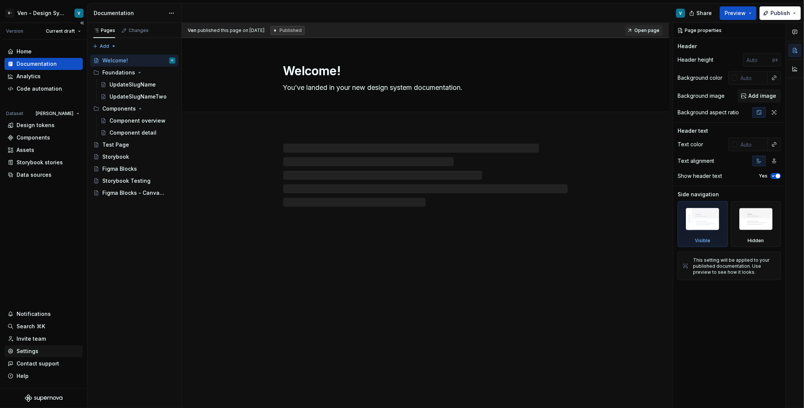
click at [41, 357] on div "Settings" at bounding box center [44, 352] width 78 height 12
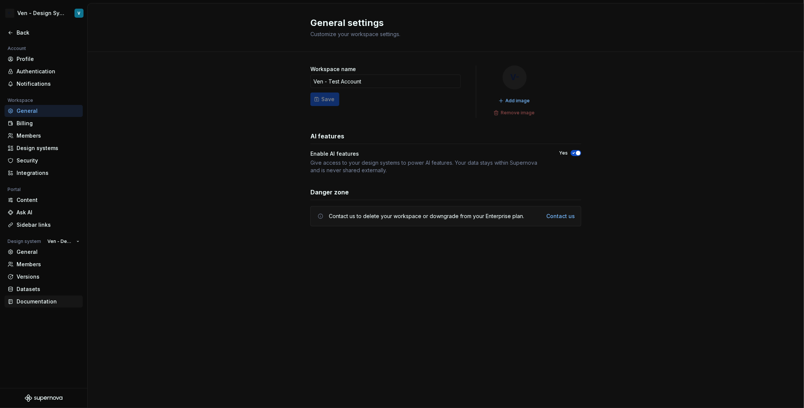
click at [55, 301] on div "Documentation" at bounding box center [48, 302] width 63 height 8
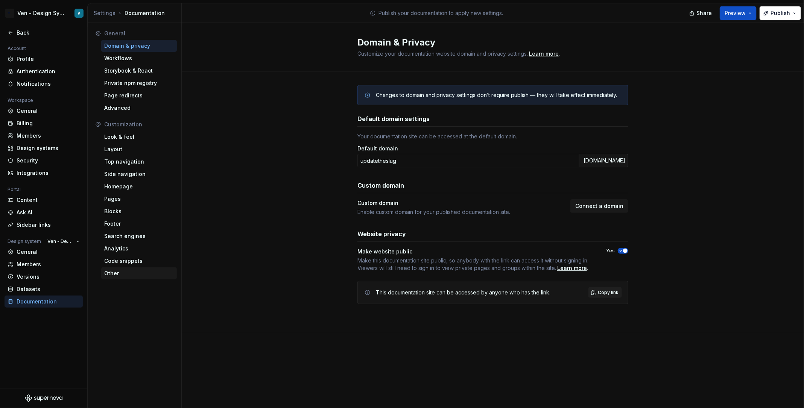
click at [122, 270] on div "Other" at bounding box center [139, 274] width 70 height 8
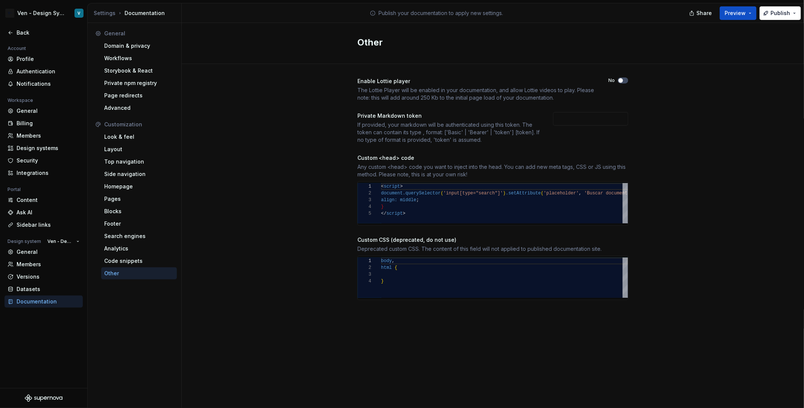
click at [461, 173] on div "Any custom <head> code you want to inject into the head. You can add new meta t…" at bounding box center [493, 170] width 271 height 15
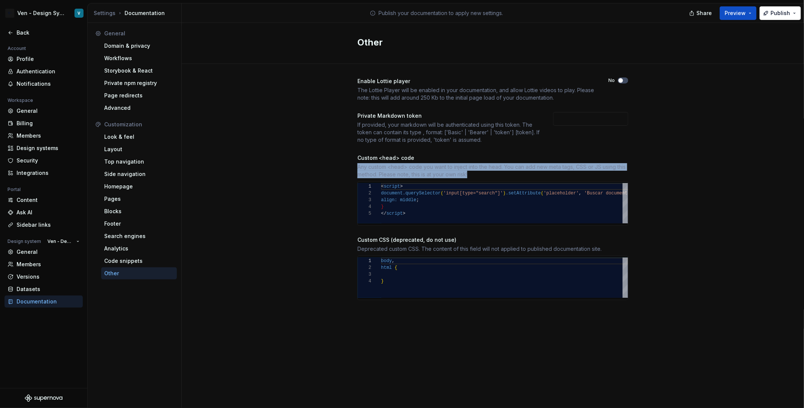
click at [396, 155] on div "Custom <head> code" at bounding box center [386, 158] width 57 height 8
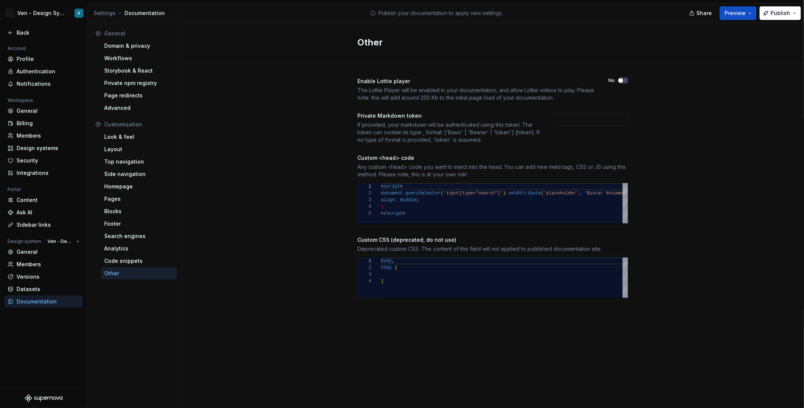
click at [396, 155] on div "Custom <head> code" at bounding box center [386, 158] width 57 height 8
copy div "Custom <head> code"
click at [389, 155] on div "Custom <head> code" at bounding box center [386, 158] width 57 height 8
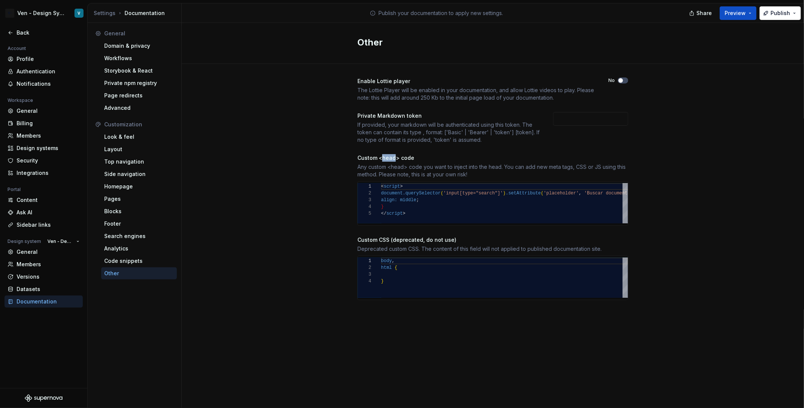
click at [389, 155] on div "Custom <head> code" at bounding box center [386, 158] width 57 height 8
copy div "Custom <head> code"
click at [50, 109] on div "General" at bounding box center [48, 111] width 63 height 8
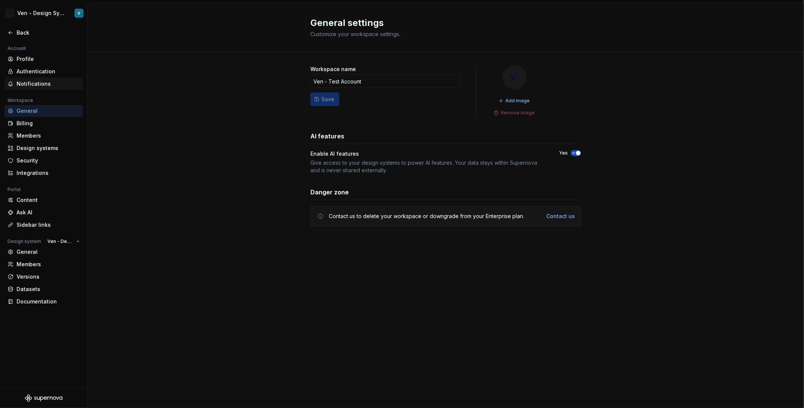
click at [47, 79] on div "Notifications" at bounding box center [44, 84] width 78 height 12
click at [42, 135] on div "Members" at bounding box center [48, 136] width 63 height 8
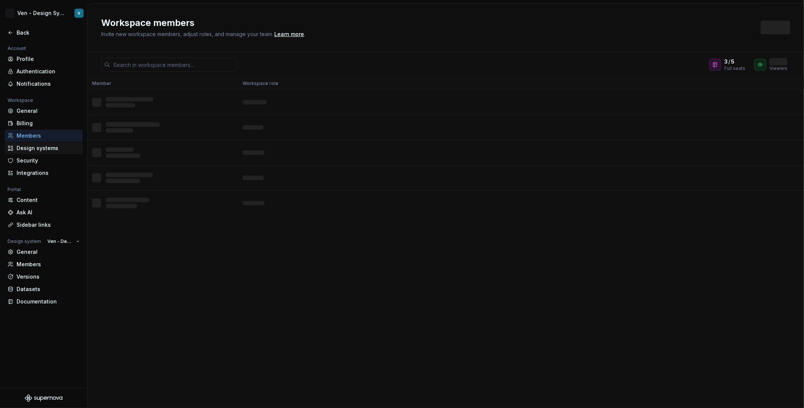
click at [49, 148] on div "Design systems" at bounding box center [48, 149] width 63 height 8
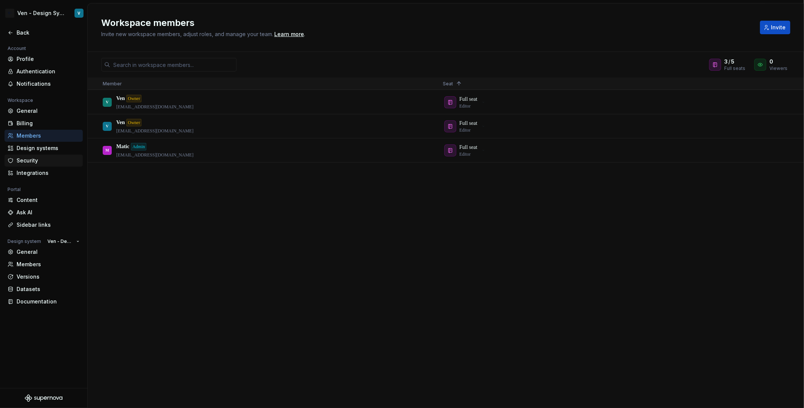
click at [49, 162] on div "Security" at bounding box center [48, 161] width 63 height 8
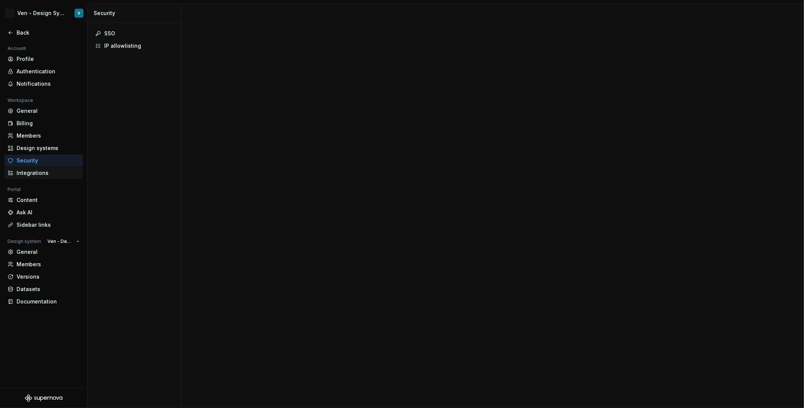
click at [49, 169] on div "Integrations" at bounding box center [48, 173] width 63 height 8
click at [48, 201] on div "Content" at bounding box center [48, 200] width 63 height 8
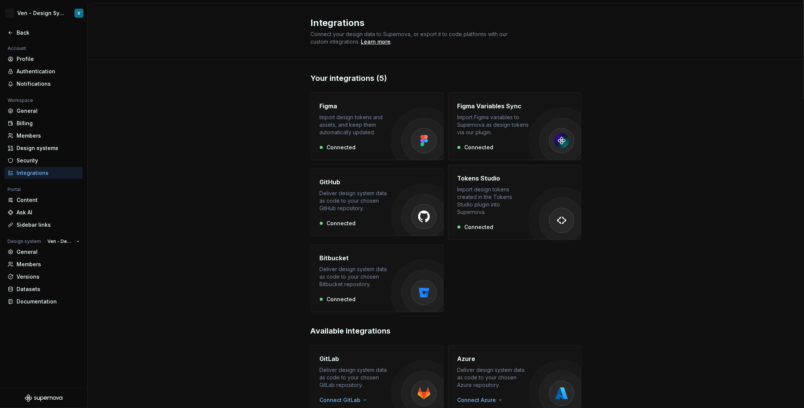
scroll to position [26, 0]
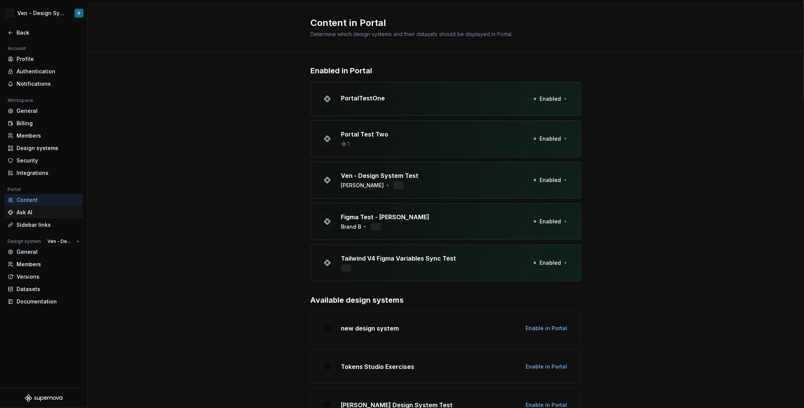
click at [37, 216] on div "Ask AI" at bounding box center [44, 213] width 78 height 12
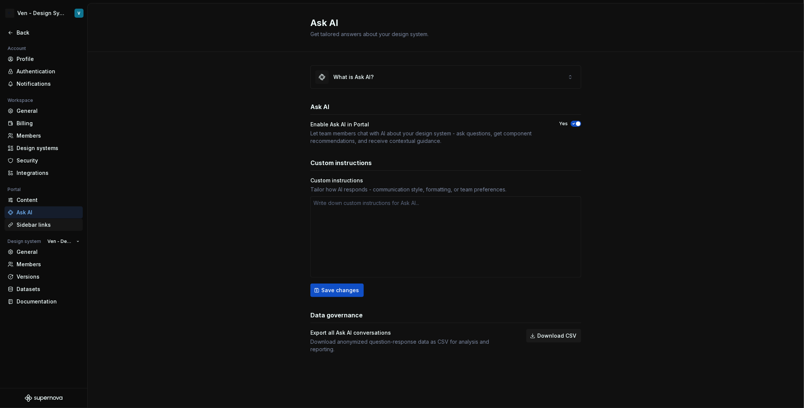
click at [43, 224] on div "Sidebar links" at bounding box center [48, 225] width 63 height 8
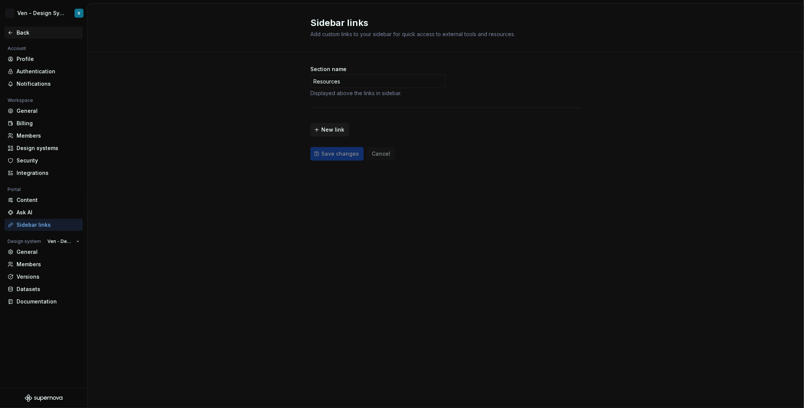
click at [30, 31] on div "Back" at bounding box center [48, 33] width 63 height 8
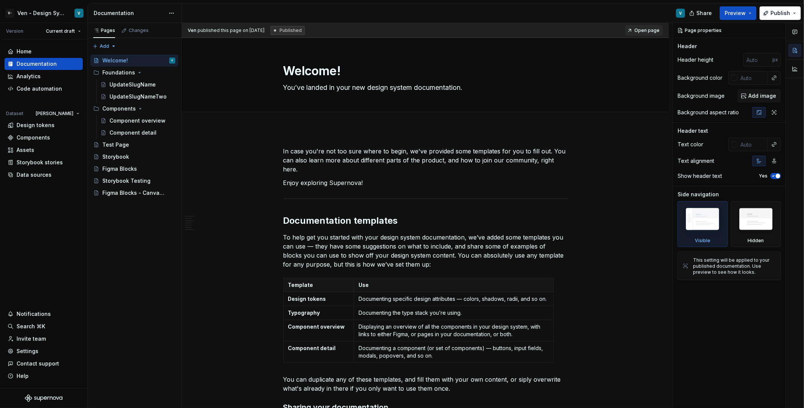
type textarea "*"
